Goal: Information Seeking & Learning: Understand process/instructions

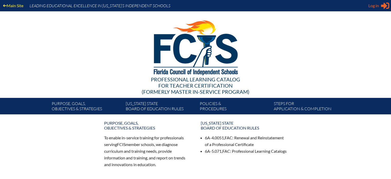
type input "[EMAIL_ADDRESS][DOMAIN_NAME]"
click at [387, 6] on icon "Sign in or register" at bounding box center [385, 6] width 8 height 8
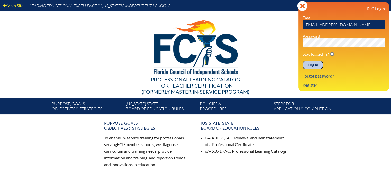
click at [313, 64] on input "Log in" at bounding box center [313, 64] width 21 height 9
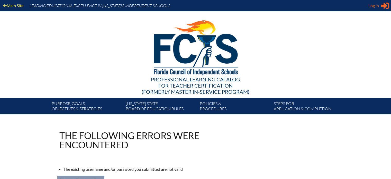
type input "[EMAIL_ADDRESS][DOMAIN_NAME]"
click at [377, 6] on span "Log in" at bounding box center [374, 6] width 11 height 6
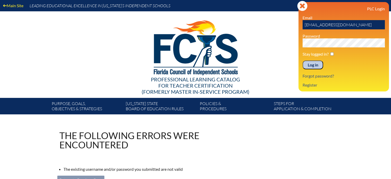
click at [302, 114] on div "Main Site Leading Educational Excellence in Florida’s Independent Schools Profe…" at bounding box center [195, 131] width 391 height 263
click at [312, 65] on input "Log in" at bounding box center [313, 64] width 21 height 9
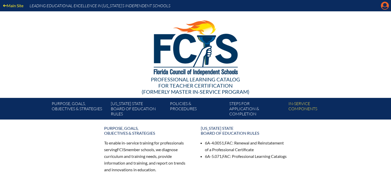
click at [385, 5] on icon "Manage account" at bounding box center [385, 6] width 8 height 8
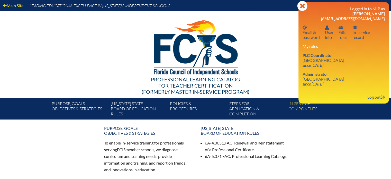
click at [279, 24] on div at bounding box center [196, 46] width 296 height 71
click at [302, 5] on icon "Close" at bounding box center [302, 6] width 10 height 10
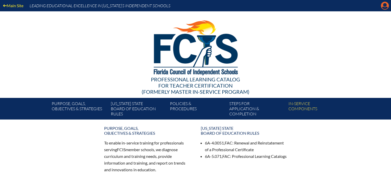
click at [384, 6] on icon "Manage account" at bounding box center [385, 6] width 8 height 8
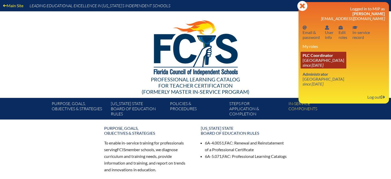
click at [318, 58] on link "PLC Coordinator Miami Country Day School since 2024 Aug 1" at bounding box center [324, 60] width 46 height 17
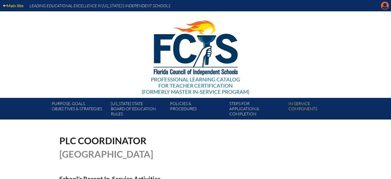
click at [383, 4] on icon at bounding box center [385, 6] width 8 height 8
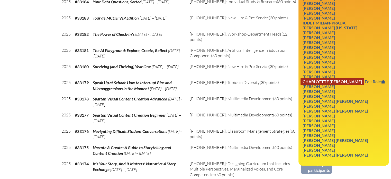
scroll to position [283, 0]
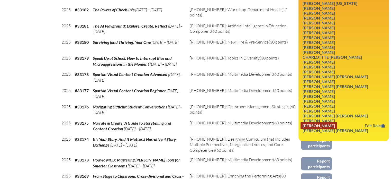
click at [315, 123] on link "Flore Zamor" at bounding box center [319, 125] width 37 height 7
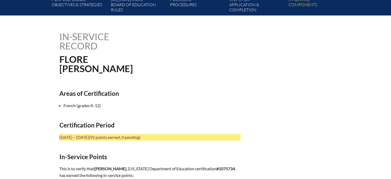
scroll to position [51, 0]
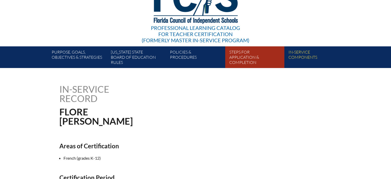
click at [240, 58] on link "Steps for application & completion" at bounding box center [256, 58] width 59 height 20
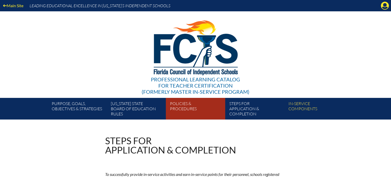
click at [187, 106] on link "Policies & Procedures" at bounding box center [197, 110] width 59 height 20
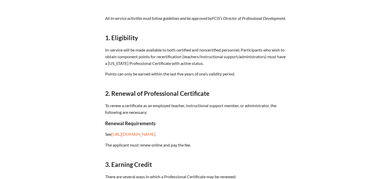
scroll to position [206, 0]
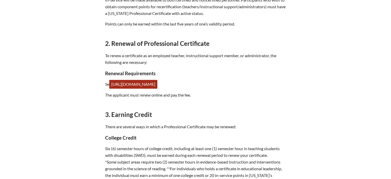
click at [157, 89] on link "[URL][DOMAIN_NAME]" at bounding box center [133, 84] width 48 height 9
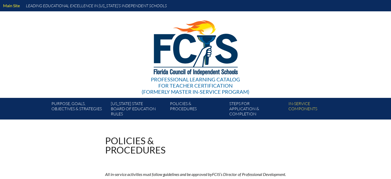
scroll to position [206, 0]
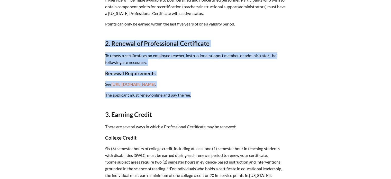
drag, startPoint x: 200, startPoint y: 101, endPoint x: 100, endPoint y: 49, distance: 112.8
copy div "2. Renewal of Professional Certificate To renew a certificate as an employed te…"
